Goal: Complete application form

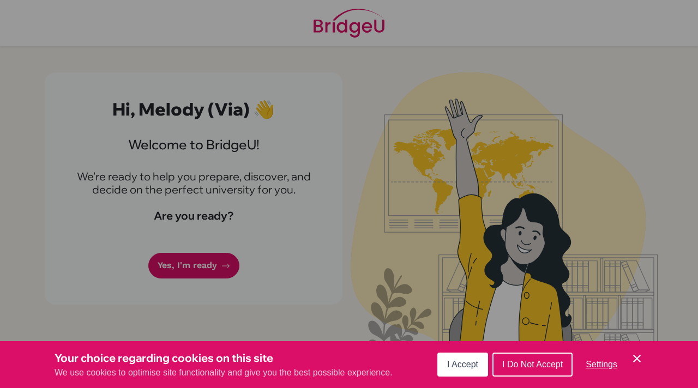
click at [403, 215] on div "Cookie Preferences" at bounding box center [349, 194] width 698 height 388
click at [463, 366] on span "I Accept" at bounding box center [462, 364] width 31 height 9
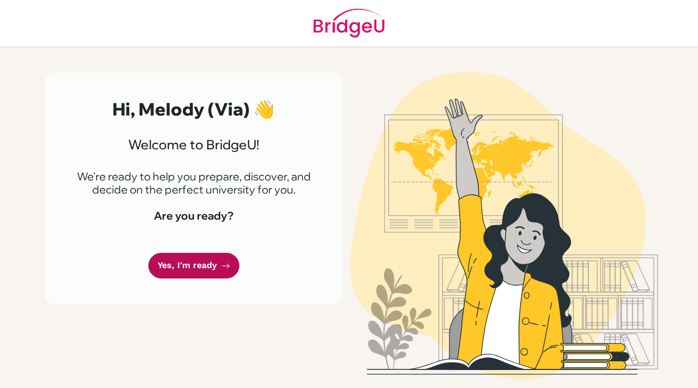
click at [221, 263] on icon at bounding box center [225, 266] width 9 height 9
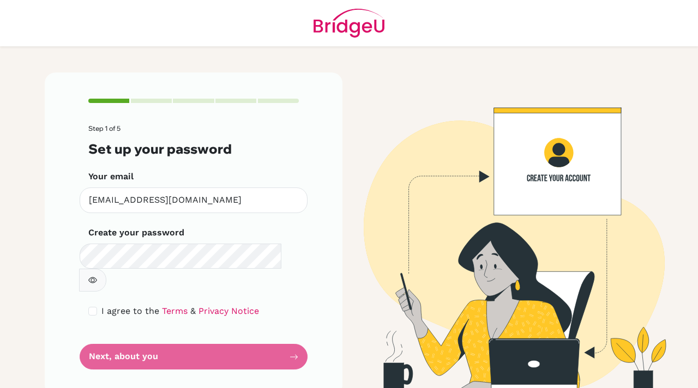
click at [292, 328] on form "Step 1 of 5 Set up your password Your email [EMAIL_ADDRESS][DOMAIN_NAME] Invali…" at bounding box center [193, 247] width 210 height 245
click at [97, 276] on icon "button" at bounding box center [92, 280] width 9 height 9
click at [286, 325] on form "Step 1 of 5 Set up your password Your email [EMAIL_ADDRESS][DOMAIN_NAME] Invali…" at bounding box center [193, 247] width 210 height 245
click at [111, 327] on form "Step 1 of 5 Set up your password Your email [EMAIL_ADDRESS][DOMAIN_NAME] Invali…" at bounding box center [193, 247] width 210 height 245
click at [114, 326] on form "Step 1 of 5 Set up your password Your email [EMAIL_ADDRESS][DOMAIN_NAME] Invali…" at bounding box center [193, 247] width 210 height 245
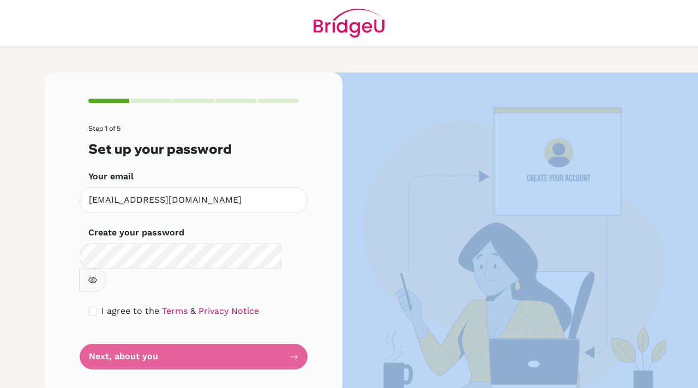
click at [114, 326] on form "Step 1 of 5 Set up your password Your email [EMAIL_ADDRESS][DOMAIN_NAME] Invali…" at bounding box center [193, 247] width 210 height 245
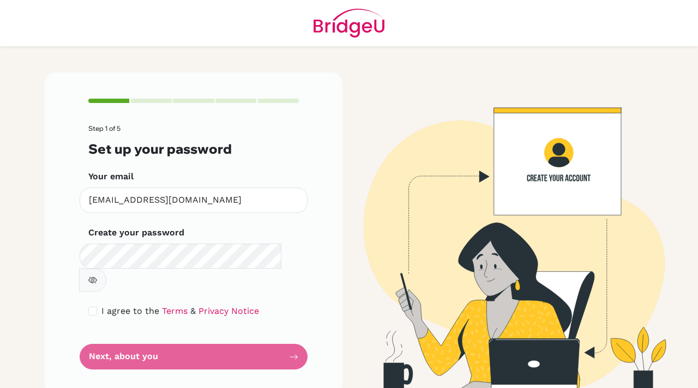
click at [114, 326] on form "Step 1 of 5 Set up your password Your email [EMAIL_ADDRESS][DOMAIN_NAME] Invali…" at bounding box center [193, 247] width 210 height 245
click at [98, 329] on form "Step 1 of 5 Set up your password Your email [EMAIL_ADDRESS][DOMAIN_NAME] Invali…" at bounding box center [193, 247] width 210 height 245
click at [195, 331] on form "Step 1 of 5 Set up your password Your email [EMAIL_ADDRESS][DOMAIN_NAME] Invali…" at bounding box center [193, 247] width 210 height 245
click at [125, 337] on form "Step 1 of 5 Set up your password Your email [EMAIL_ADDRESS][DOMAIN_NAME] Invali…" at bounding box center [193, 247] width 210 height 245
click at [106, 269] on button "button" at bounding box center [92, 280] width 27 height 23
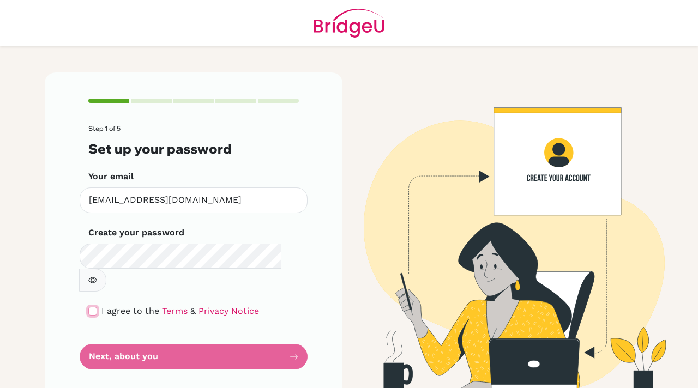
click at [94, 307] on input "checkbox" at bounding box center [92, 311] width 9 height 9
checkbox input "true"
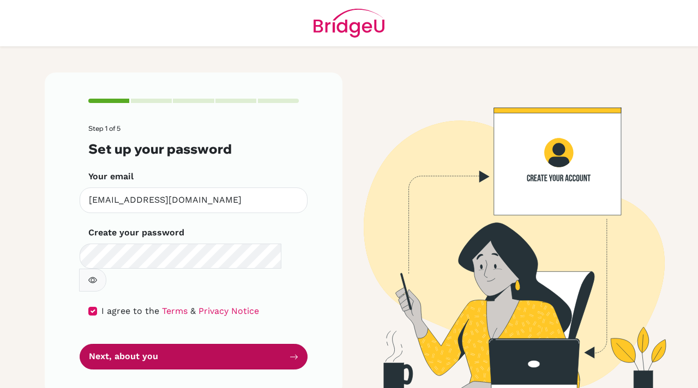
click at [136, 344] on button "Next, about you" at bounding box center [194, 357] width 228 height 26
